Goal: Navigation & Orientation: Find specific page/section

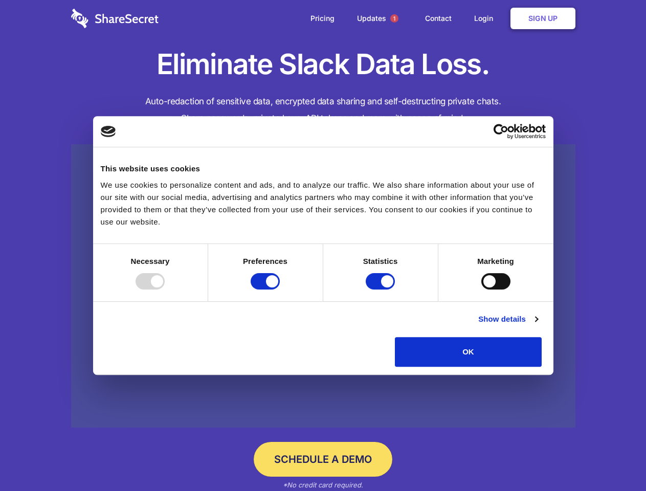
click at [165, 289] on div at bounding box center [149, 281] width 29 height 16
click at [280, 289] on input "Preferences" at bounding box center [265, 281] width 29 height 16
checkbox input "false"
click at [381, 289] on input "Statistics" at bounding box center [380, 281] width 29 height 16
checkbox input "false"
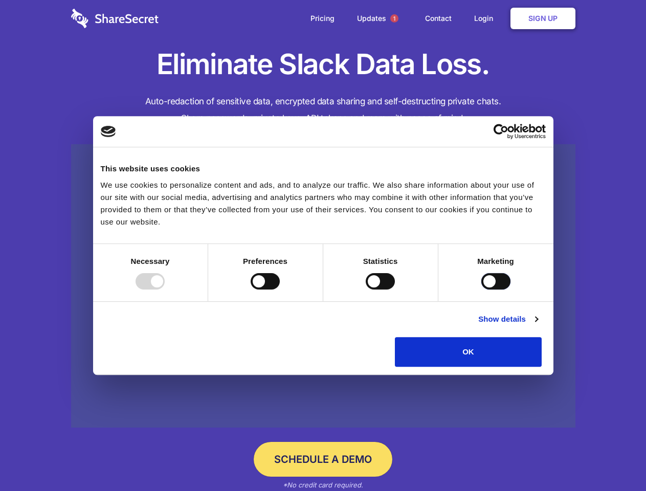
click at [481, 289] on input "Marketing" at bounding box center [495, 281] width 29 height 16
checkbox input "true"
click at [537, 325] on link "Show details" at bounding box center [507, 319] width 59 height 12
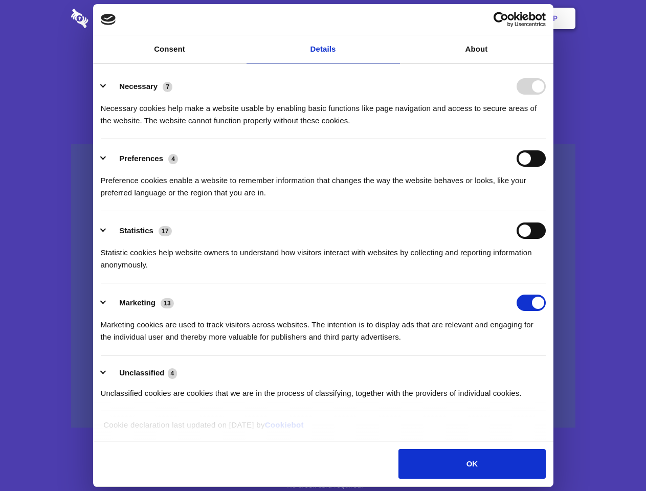
click at [545, 199] on div "Preferences 4 Preference cookies enable a website to remember information that …" at bounding box center [323, 174] width 445 height 49
click at [394, 18] on span "1" at bounding box center [394, 18] width 8 height 8
